Goal: Check status: Check status

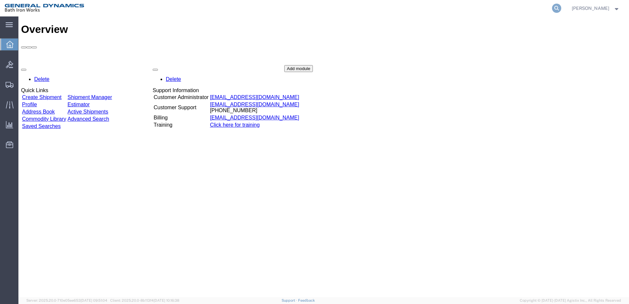
click at [560, 7] on icon at bounding box center [556, 8] width 9 height 9
type input "56994177"
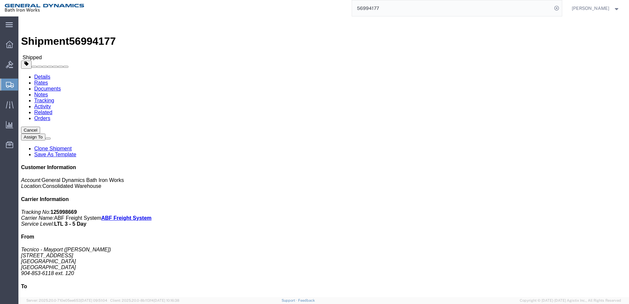
click span "button"
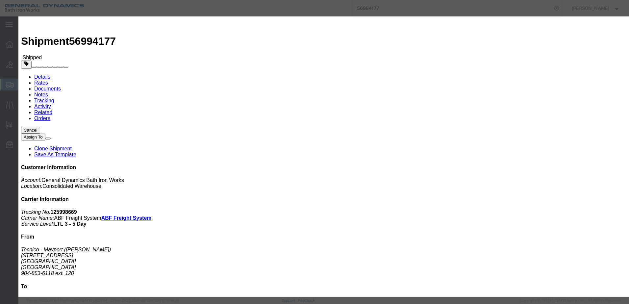
click div "[DATE] 9:00 AM"
click button "Apply"
click button
click div
drag, startPoint x: 259, startPoint y: 182, endPoint x: 264, endPoint y: 183, distance: 5.0
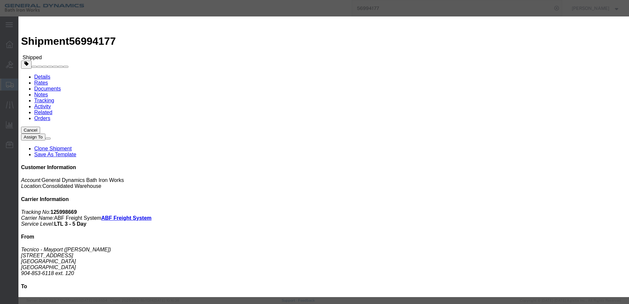
click input "10:00 AM"
drag, startPoint x: 267, startPoint y: 182, endPoint x: 255, endPoint y: 182, distance: 11.5
click input "2:00 pm:00 AM"
type input "2:00 p00 AM"
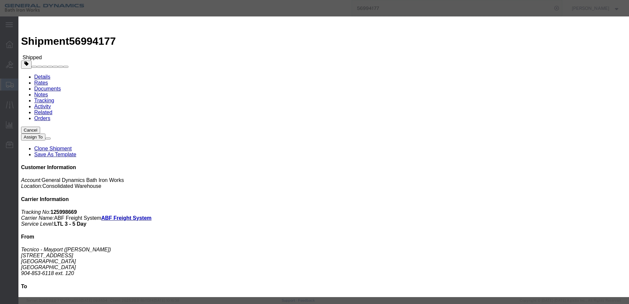
scroll to position [0, 0]
type input "2:00 PM"
click button "Apply"
click button "Save"
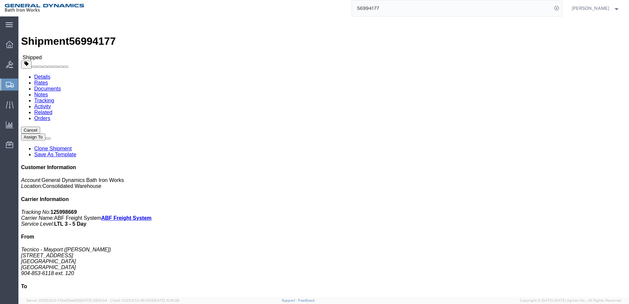
click button "Close"
click link "Documents"
